Goal: Transaction & Acquisition: Purchase product/service

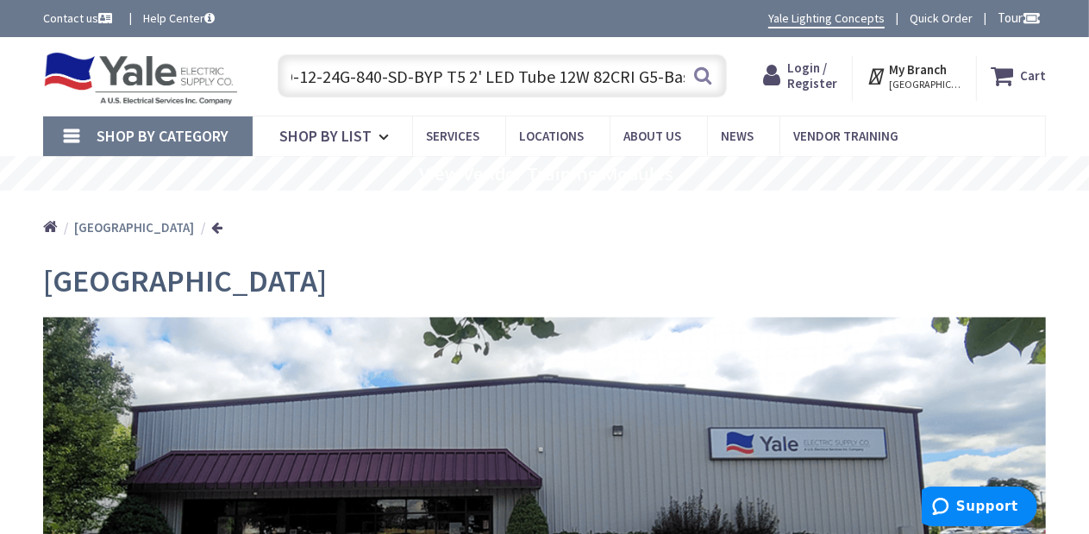
click at [454, 73] on input "RAB T5HO-12-24G-840-SD-BYP T5 2' LED Tube 12W 82CRI G5-Base" at bounding box center [502, 75] width 449 height 43
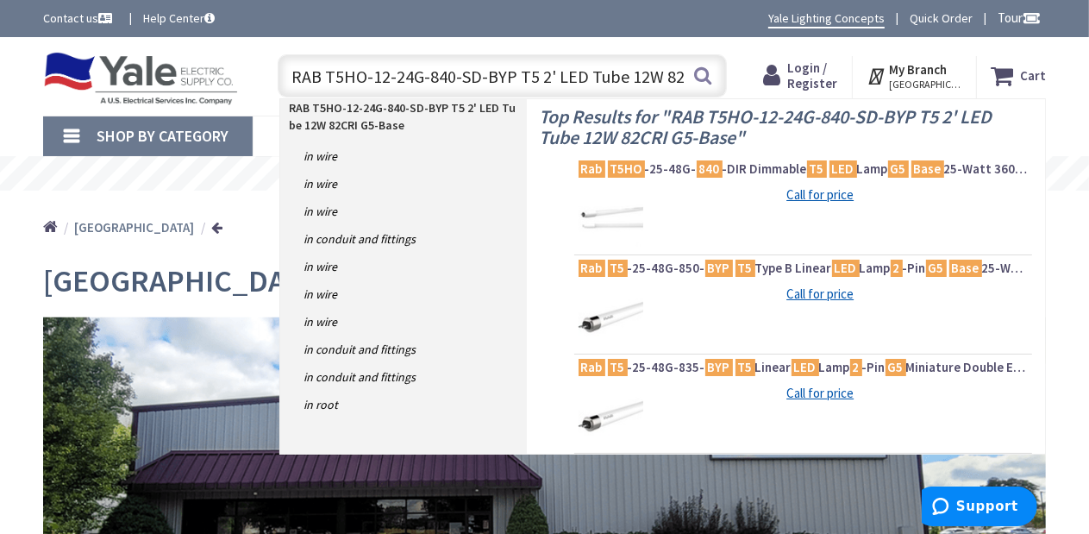
click at [430, 106] on strong "RAB T5HO-12-24G-840-SD-BYP T5 2' LED Tube 12W 82CRI G5-Base" at bounding box center [402, 116] width 227 height 33
click at [376, 106] on strong "RAB T5HO-12-24G-840-SD-BYP T5 2' LED Tube 12W 82CRI G5-Base" at bounding box center [402, 116] width 227 height 33
drag, startPoint x: 511, startPoint y: 74, endPoint x: 930, endPoint y: 97, distance: 418.9
click at [930, 97] on header "Skip to Content Toggle Nav RAB T5HO-12-24G-840-SD-BYP T5 2' LED Tube 12W 82CRI …" at bounding box center [544, 76] width 1089 height 78
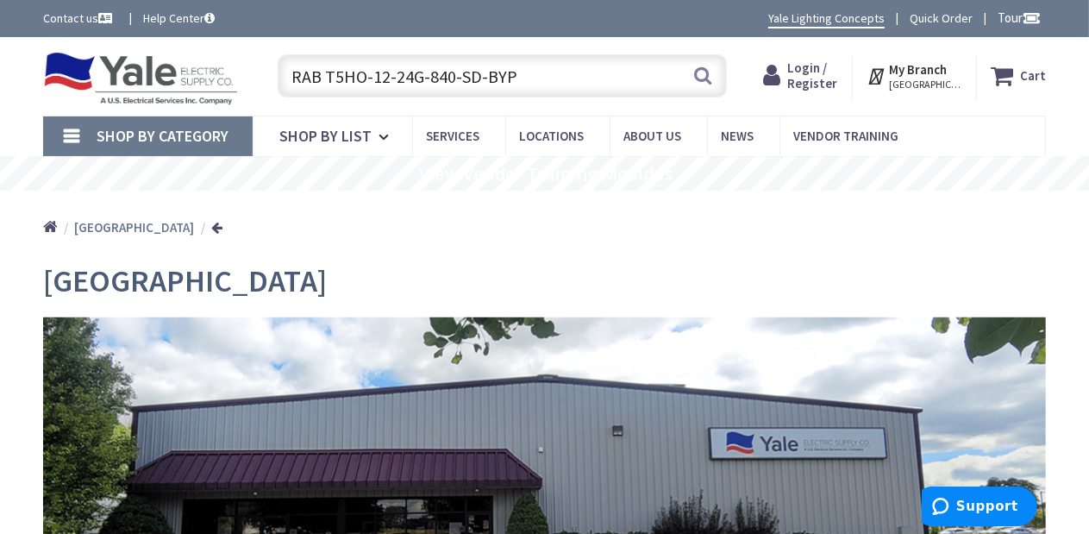
scroll to position [0, 0]
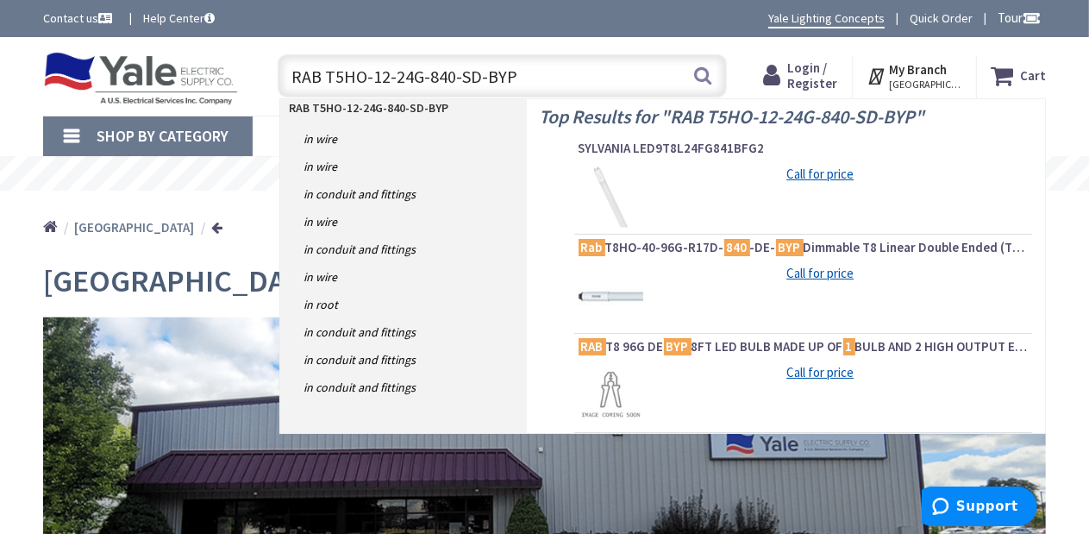
type input "RAB T5HO-12-24G-840-SD-BYP"
click at [545, 185] on div "Top Results for " RAB T5HO-12-24G-840-SD-BYP " SYLVANIA LED9T8L24FG841BFG2 Call…" at bounding box center [786, 266] width 518 height 334
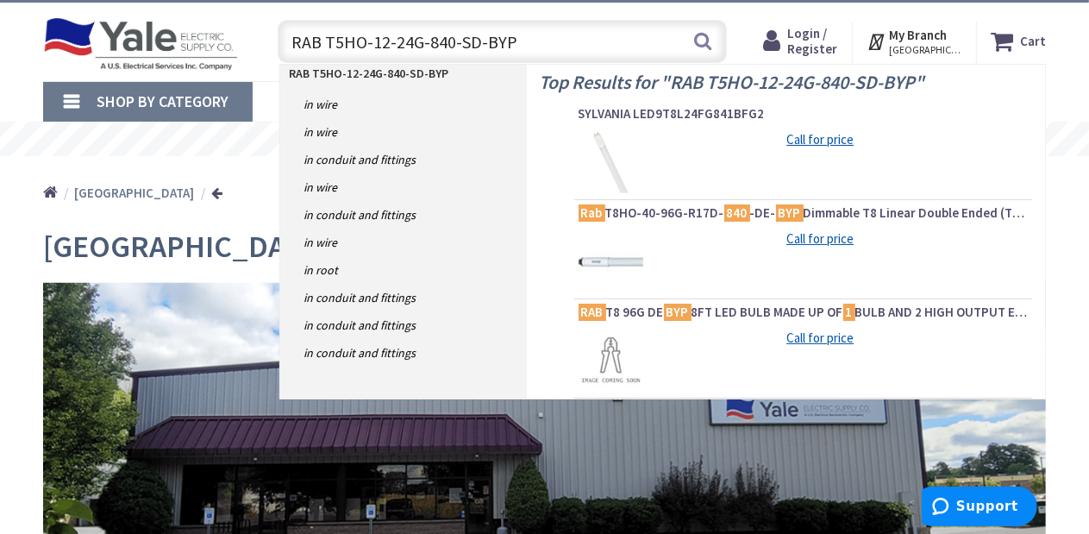
click at [73, 103] on link "Shop By Category" at bounding box center [148, 102] width 210 height 40
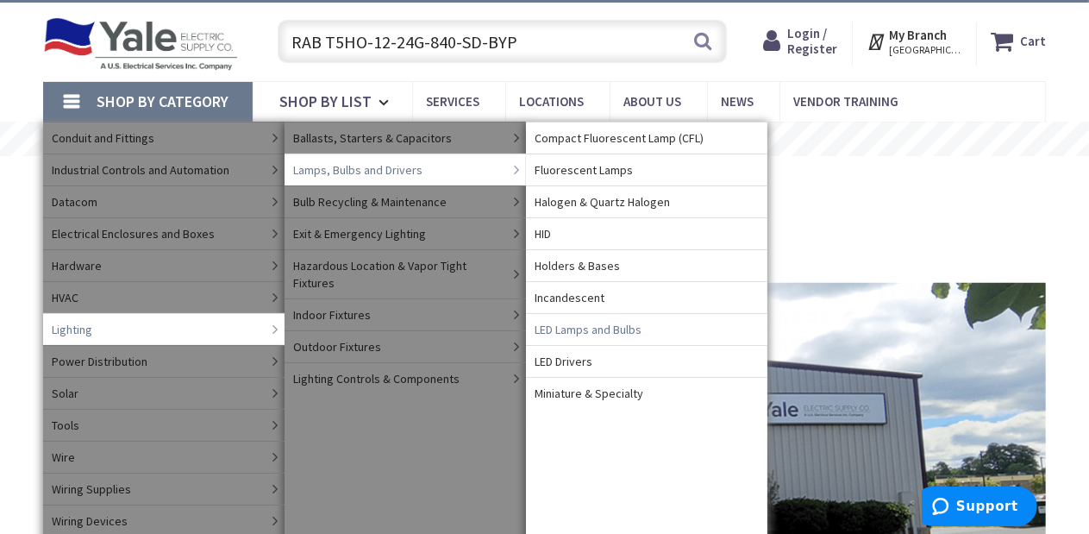
click at [573, 329] on span "LED Lamps and Bulbs" at bounding box center [588, 329] width 107 height 17
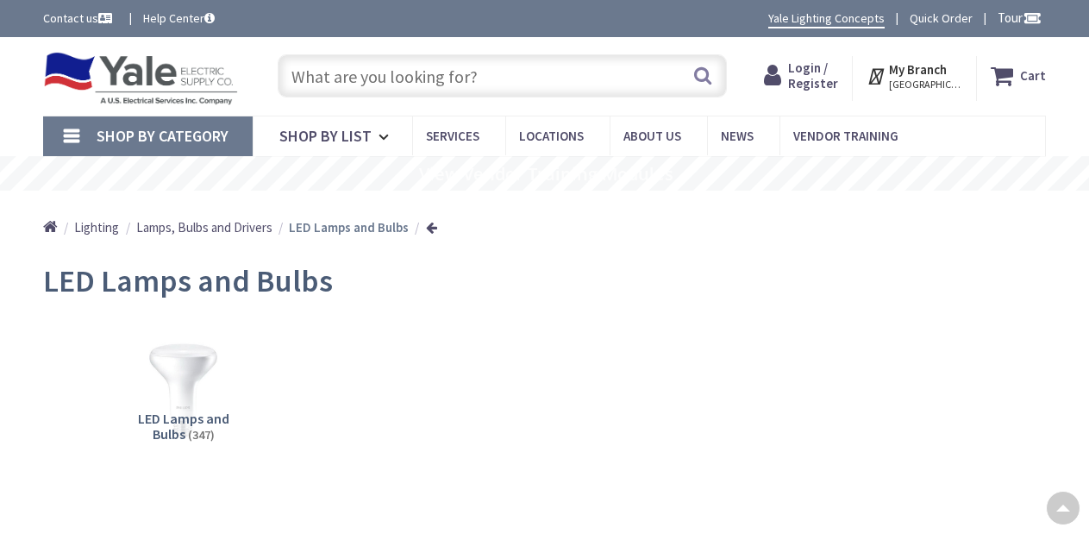
click at [157, 329] on img at bounding box center [183, 390] width 122 height 122
click at [171, 329] on img at bounding box center [183, 390] width 122 height 122
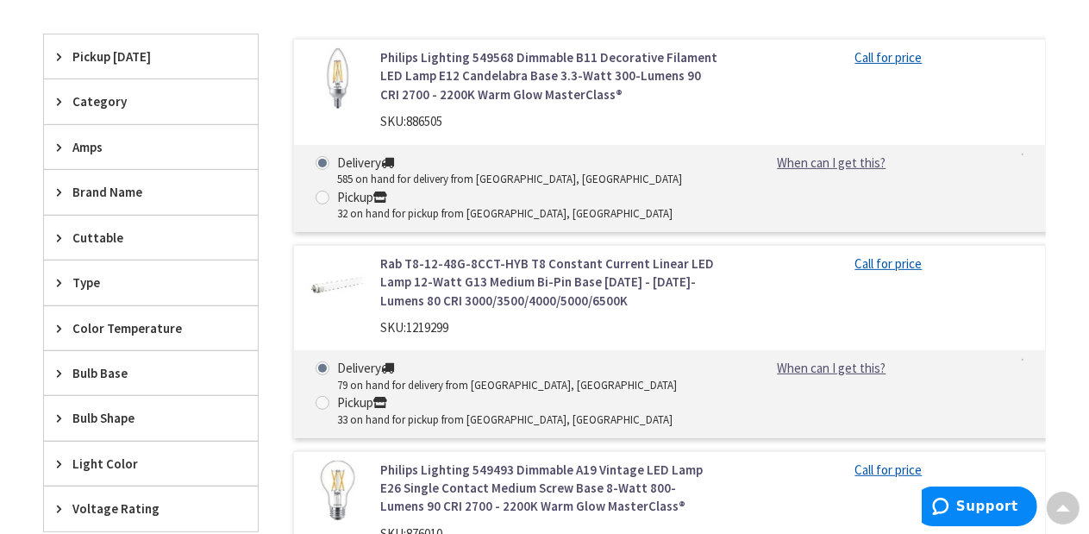
click at [106, 96] on span "Category" at bounding box center [142, 101] width 141 height 18
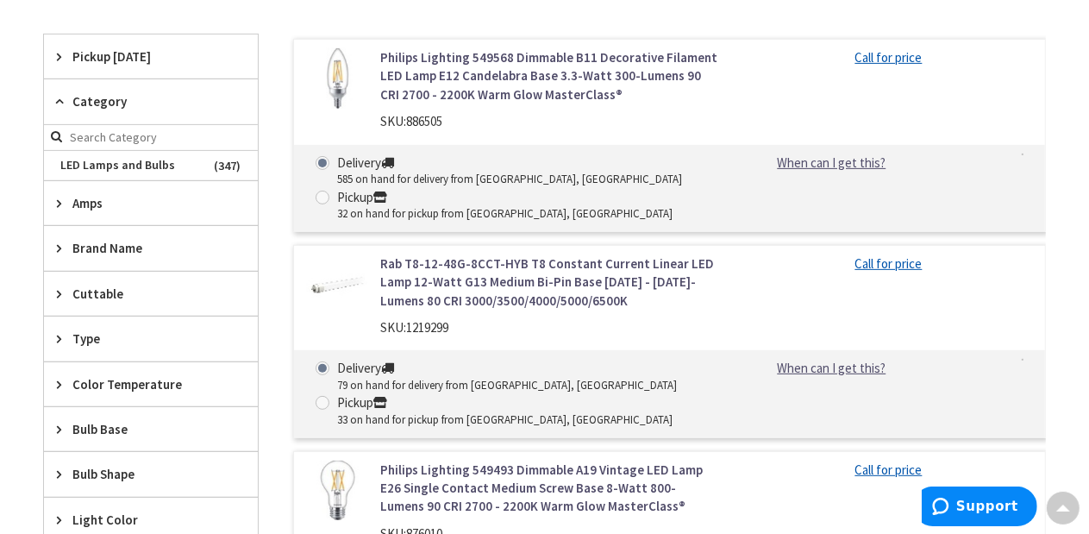
click at [106, 96] on span "Category" at bounding box center [142, 101] width 141 height 18
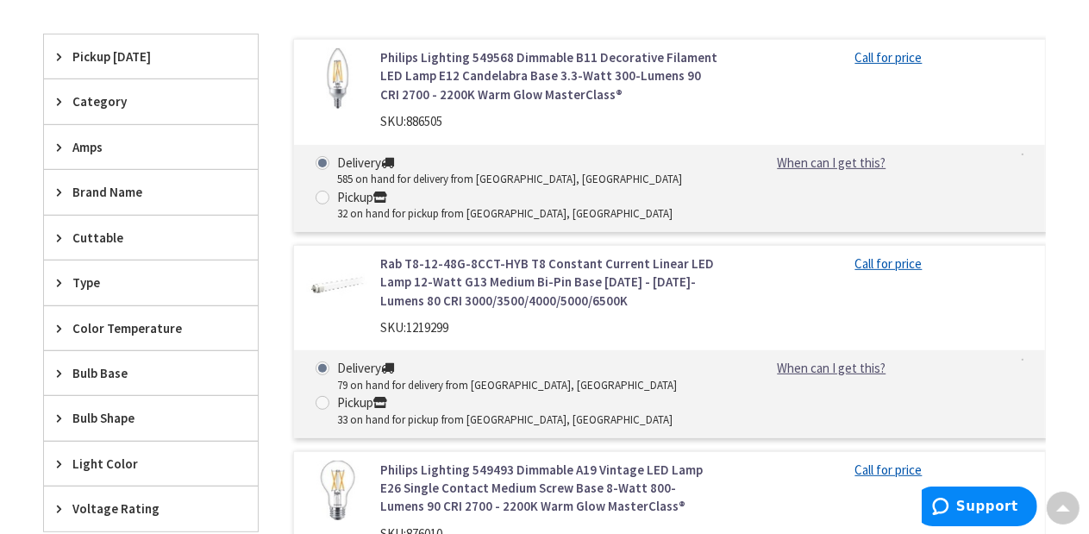
click at [99, 187] on span "Brand Name" at bounding box center [142, 192] width 141 height 18
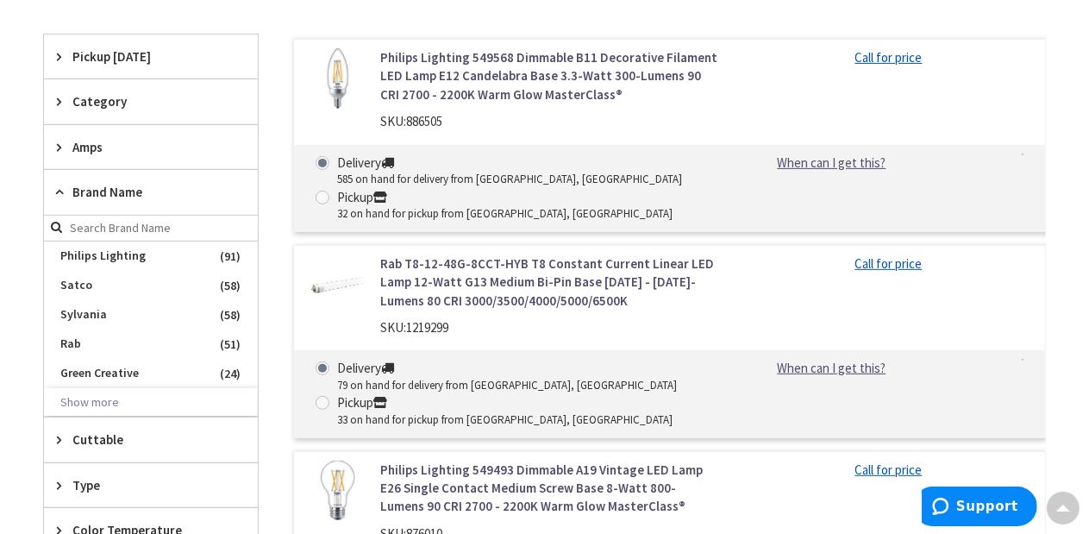
click at [99, 187] on span "Brand Name" at bounding box center [142, 192] width 141 height 18
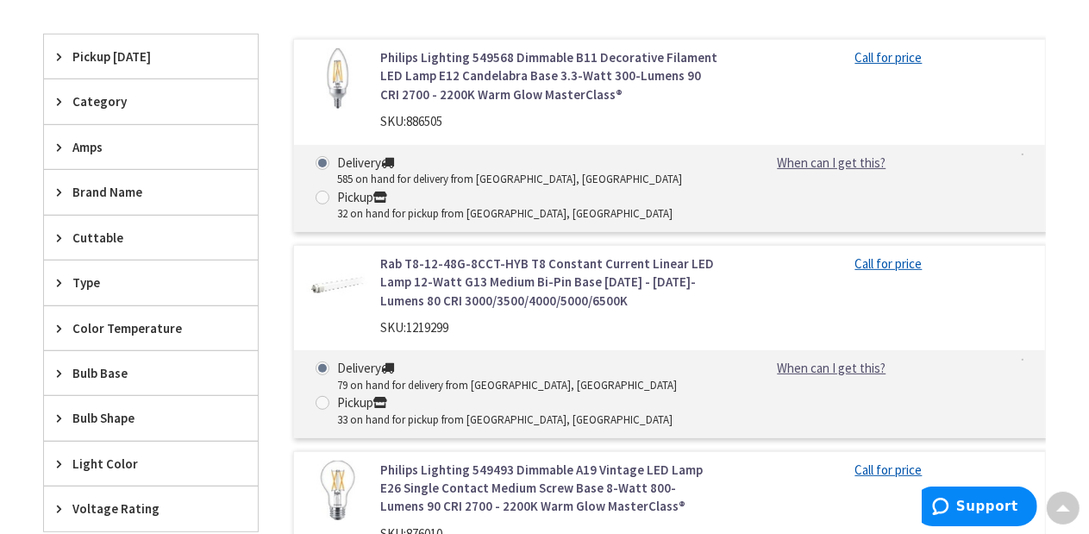
click at [80, 281] on span "Type" at bounding box center [142, 282] width 141 height 18
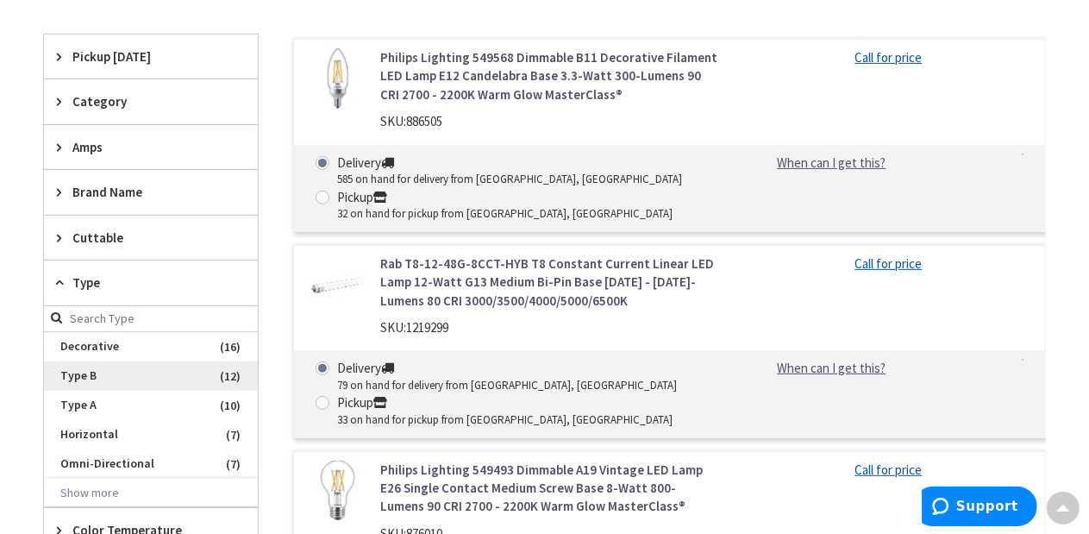
click at [78, 373] on span "Type B" at bounding box center [151, 375] width 214 height 29
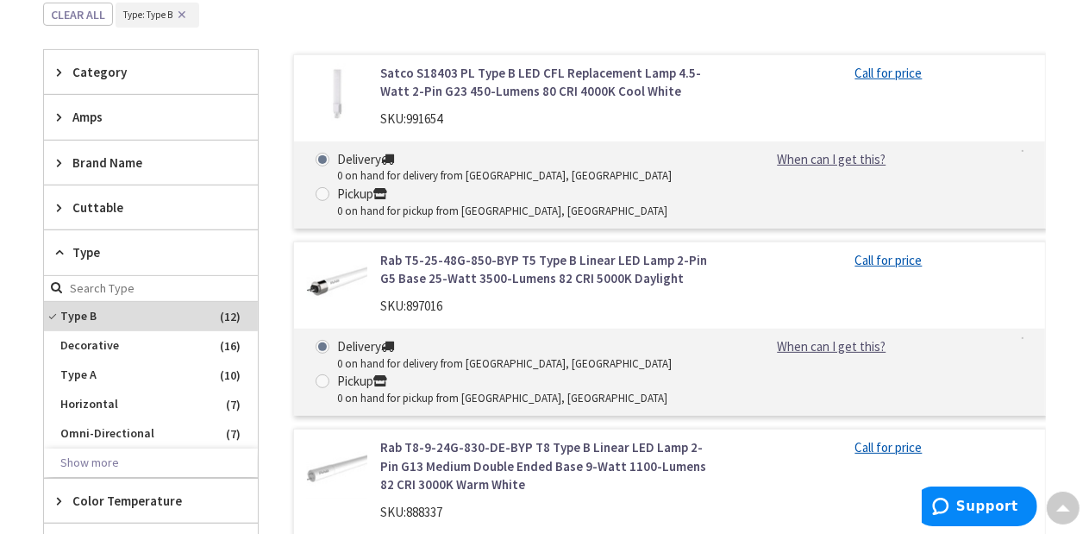
click at [0, 357] on main "Back LED Lamps and Bulbs View Subcategories LED Lamps and Bulbs (12) Clear all …" at bounding box center [544, 409] width 1089 height 1343
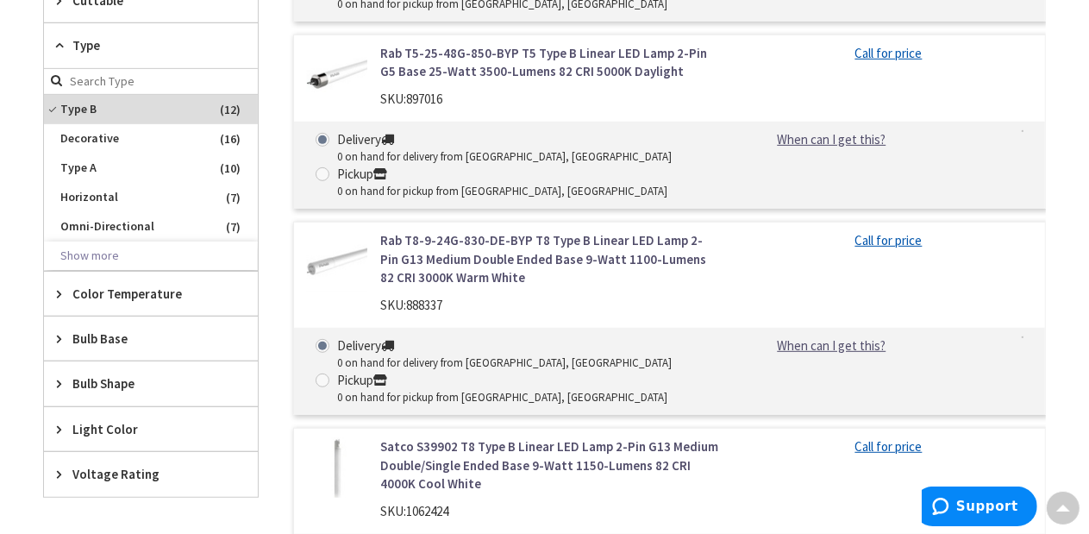
scroll to position [755, 0]
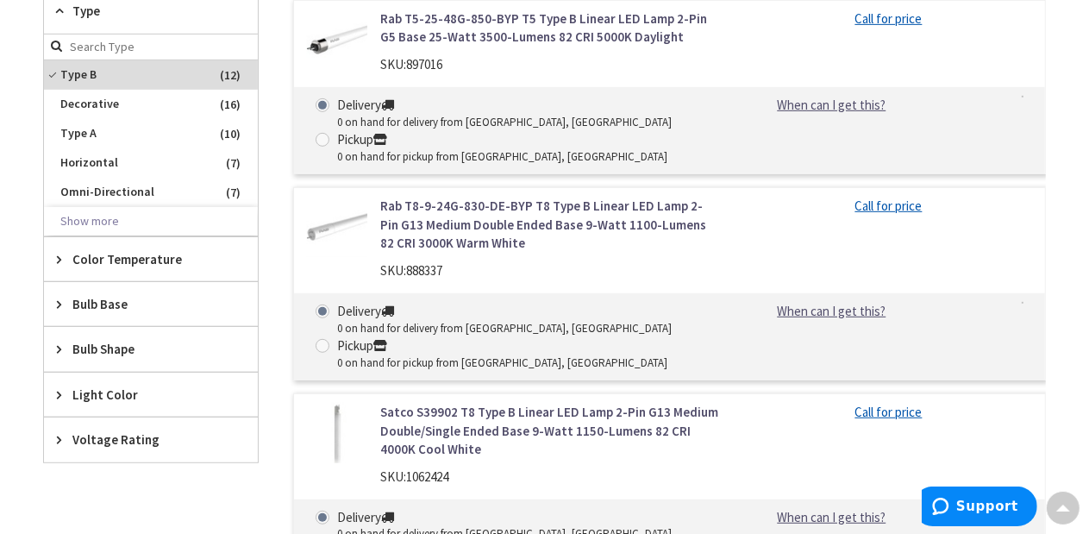
click at [131, 298] on span "Bulb Base" at bounding box center [142, 304] width 141 height 18
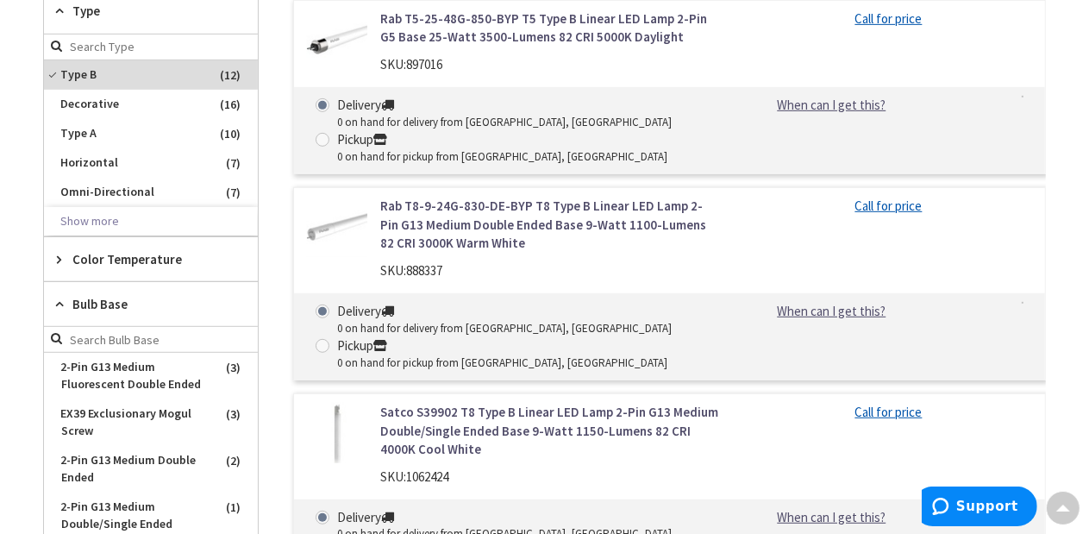
click at [131, 298] on span "Bulb Base" at bounding box center [142, 304] width 141 height 18
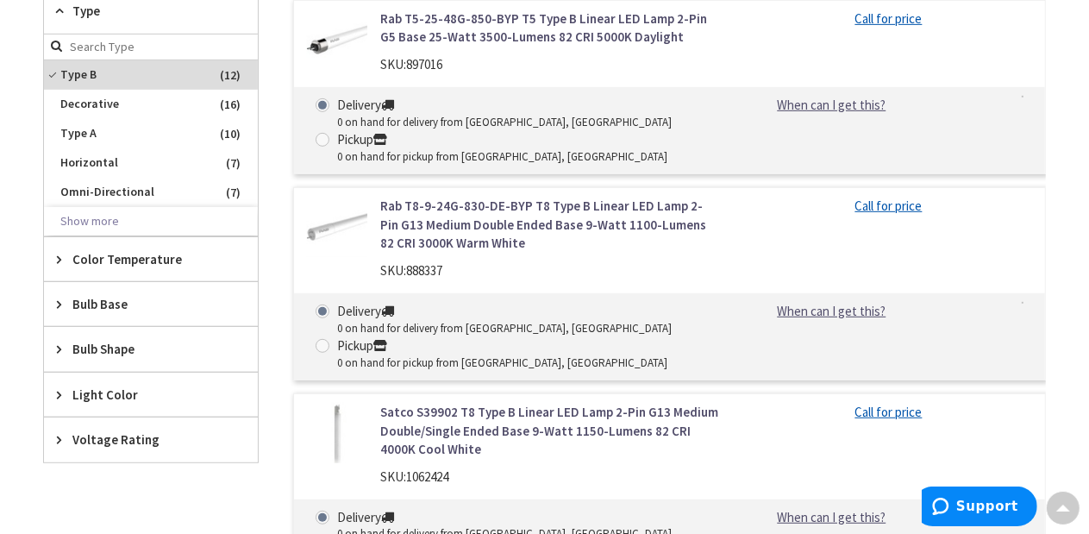
click at [133, 342] on span "Bulb Shape" at bounding box center [142, 349] width 141 height 18
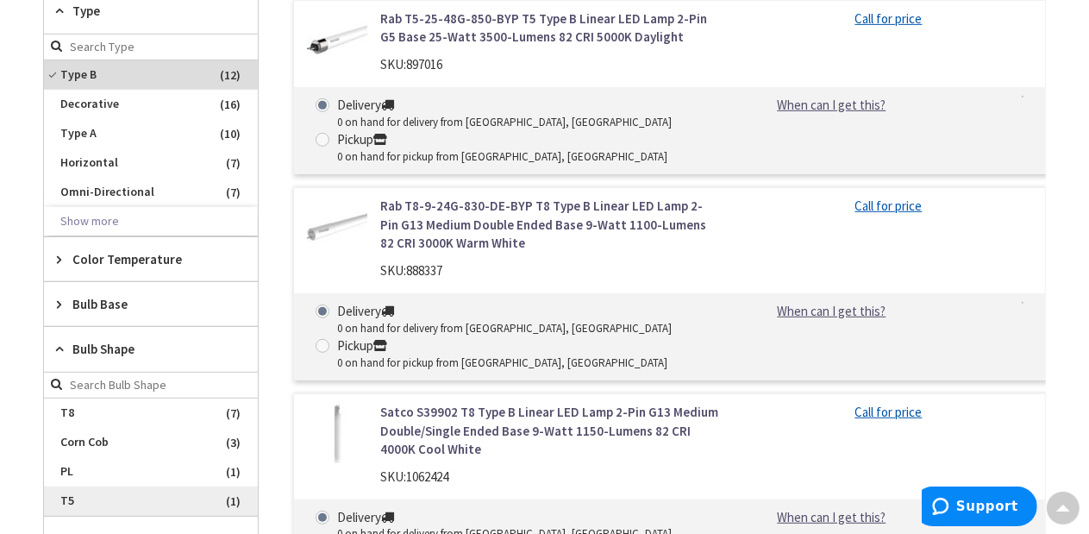
click at [228, 499] on span "T5" at bounding box center [151, 500] width 214 height 29
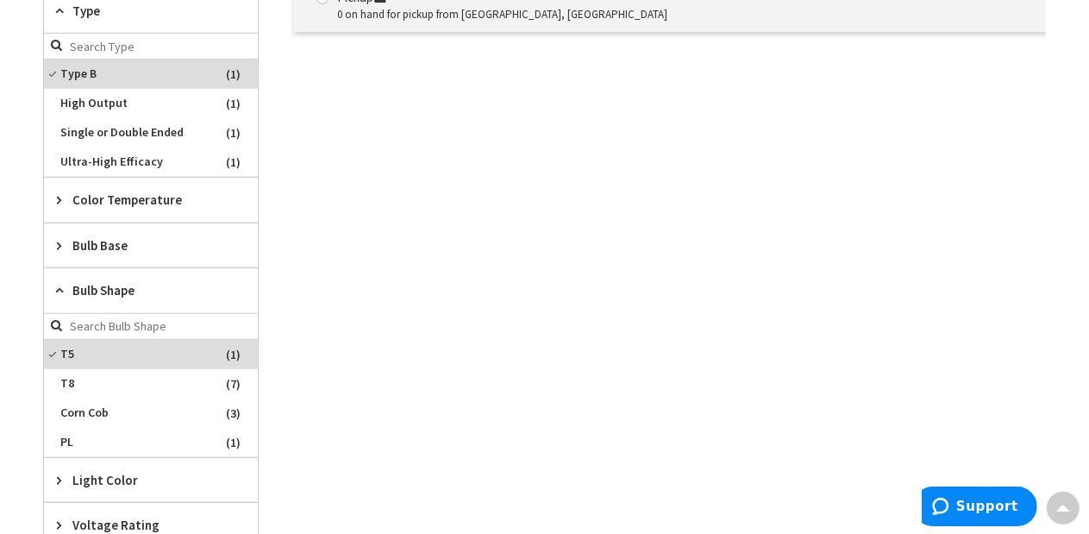
click at [0, 310] on main "Back LED Lamps and Bulbs View Subcategories LED Lamps and Bulbs (1) Clear all T…" at bounding box center [544, 63] width 1089 height 1045
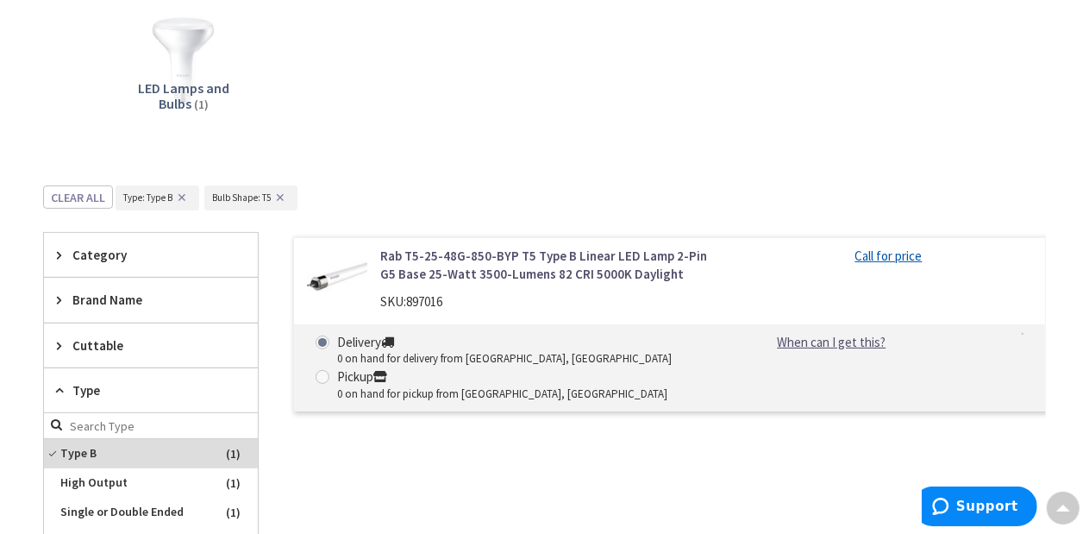
scroll to position [296, 0]
